Goal: Navigation & Orientation: Find specific page/section

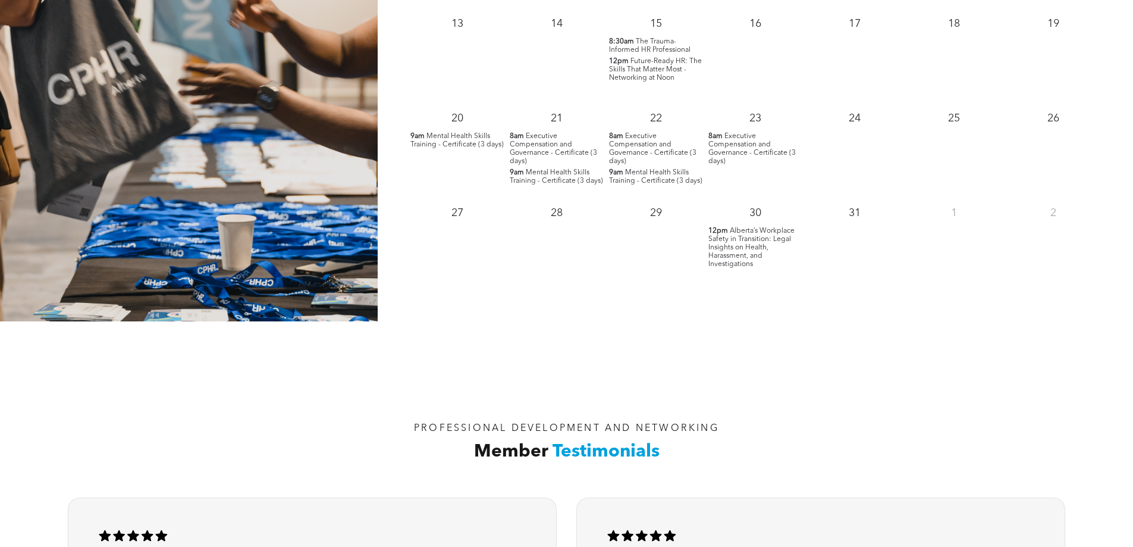
scroll to position [1309, 0]
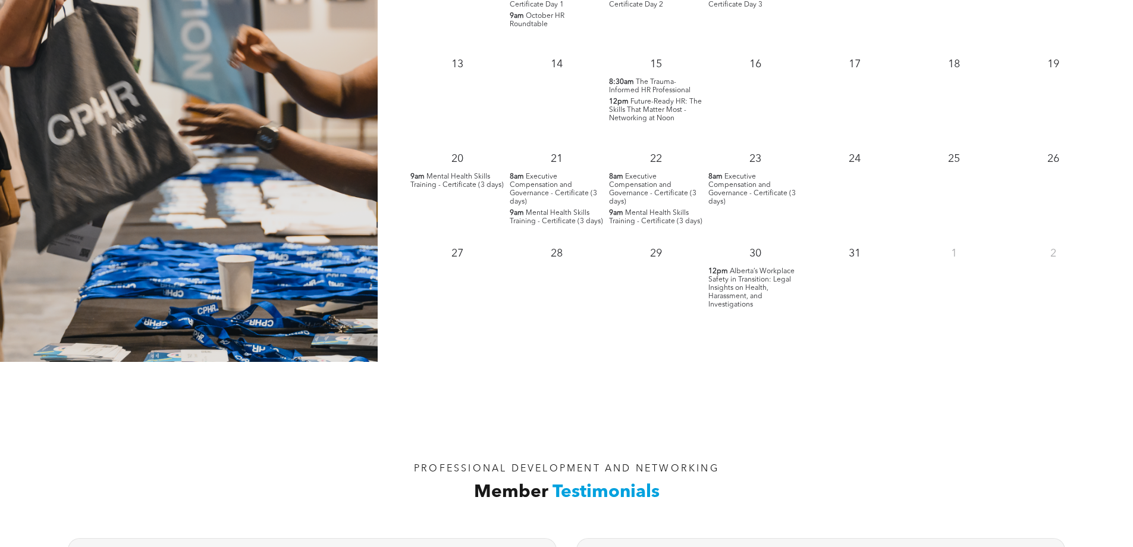
click at [894, 91] on div "17" at bounding box center [855, 96] width 99 height 95
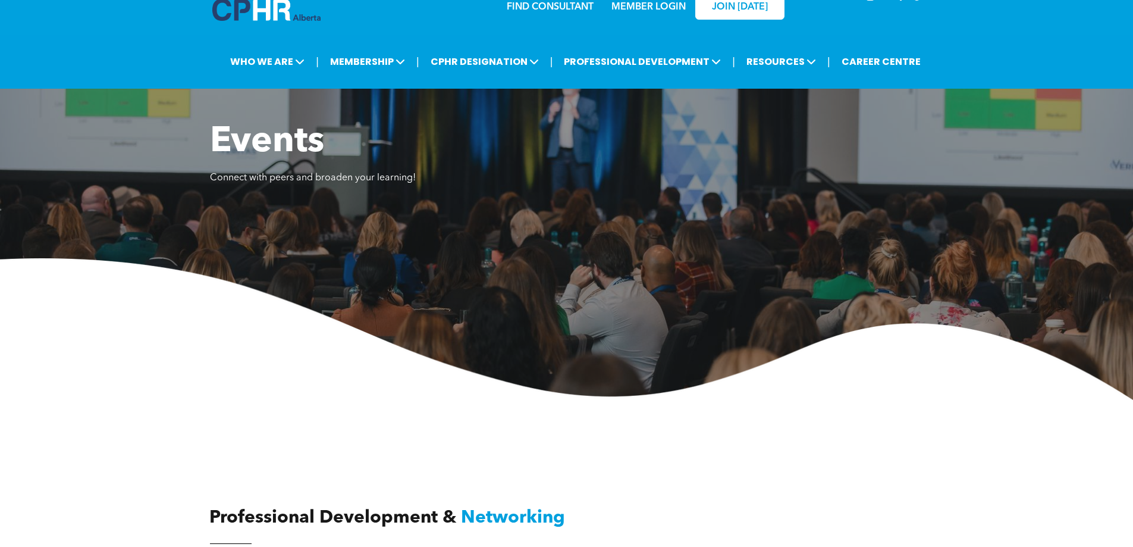
scroll to position [0, 0]
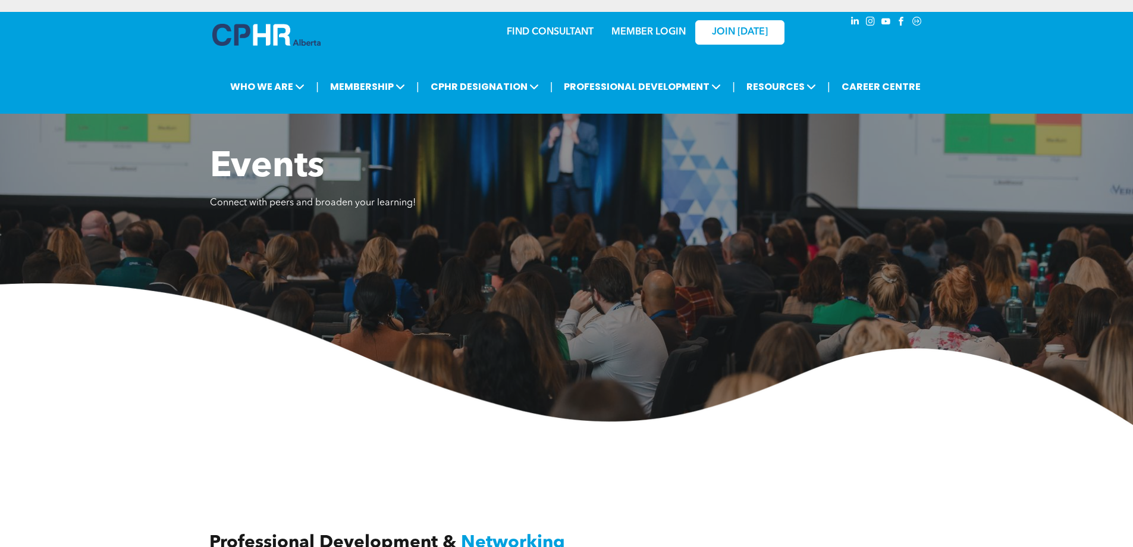
click at [274, 17] on div at bounding box center [269, 37] width 119 height 51
click at [275, 43] on img at bounding box center [266, 35] width 108 height 22
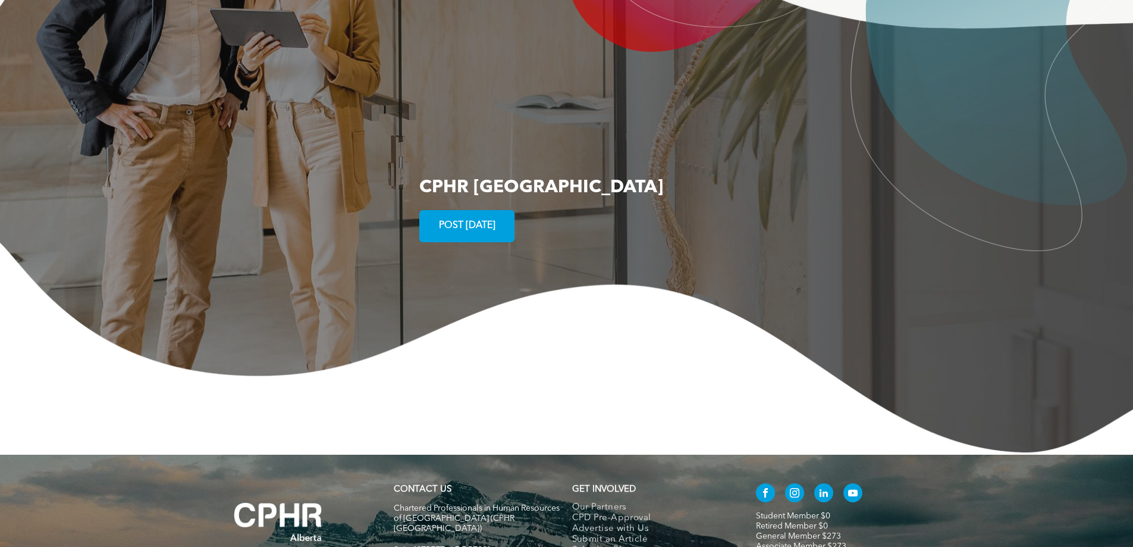
scroll to position [2180, 0]
